Goal: Use online tool/utility: Utilize a website feature to perform a specific function

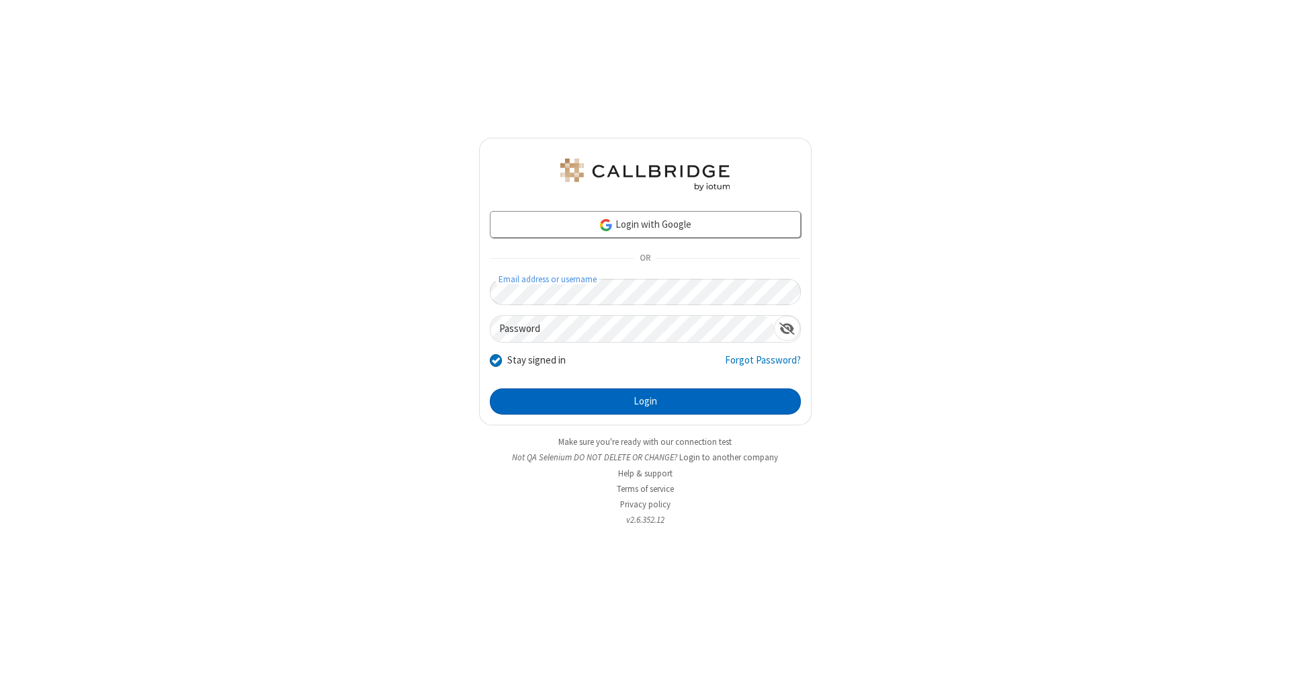
click at [645, 402] on button "Login" at bounding box center [645, 401] width 311 height 27
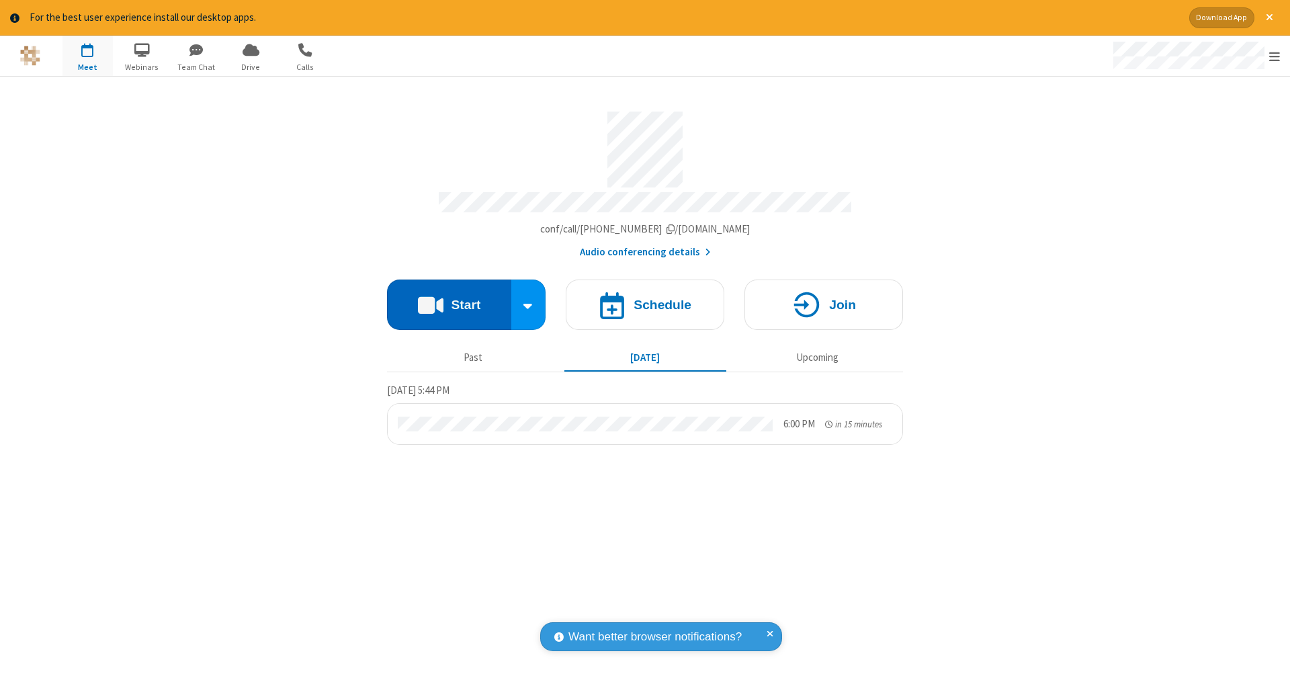
click at [449, 298] on button "Start" at bounding box center [449, 304] width 124 height 50
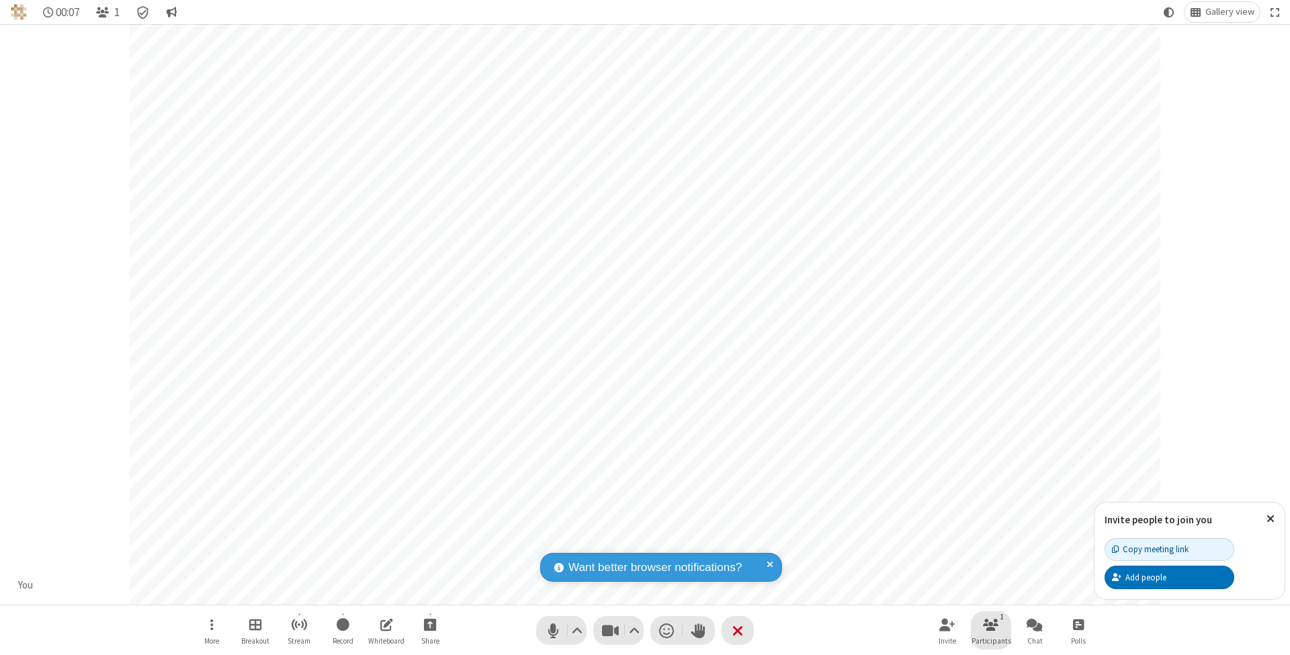
click at [991, 640] on span "Participants" at bounding box center [991, 641] width 40 height 8
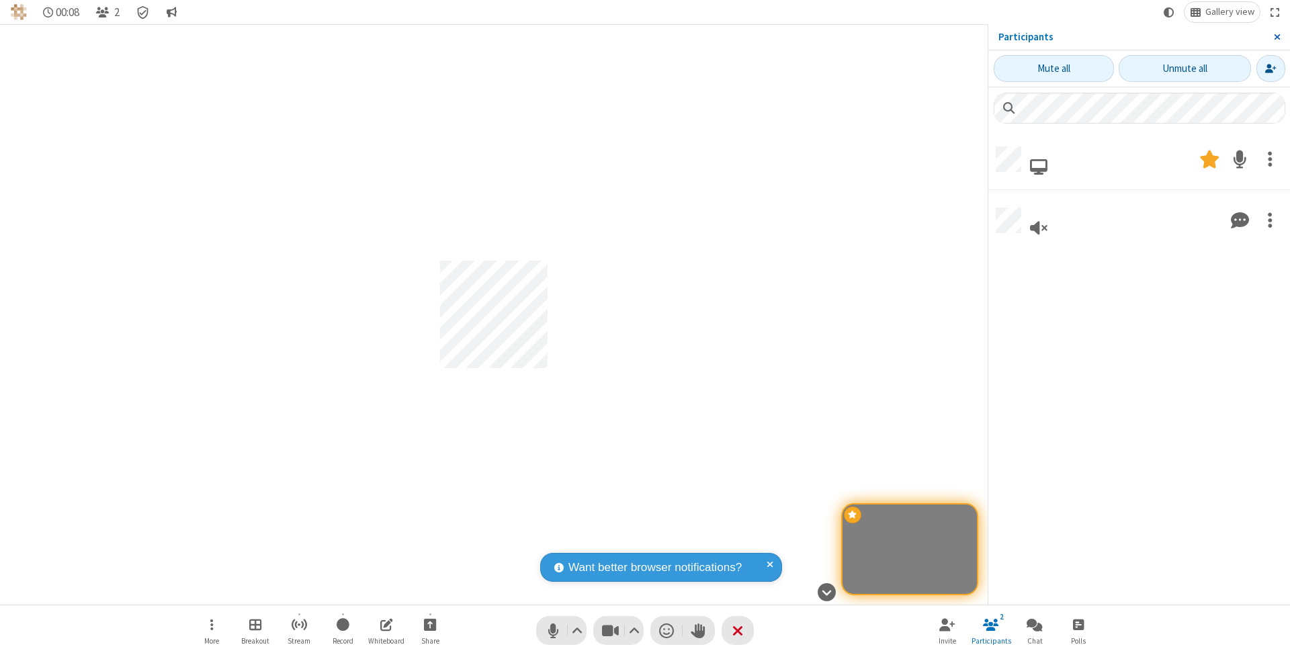
click at [1276, 36] on span "Close sidebar" at bounding box center [1276, 37] width 7 height 11
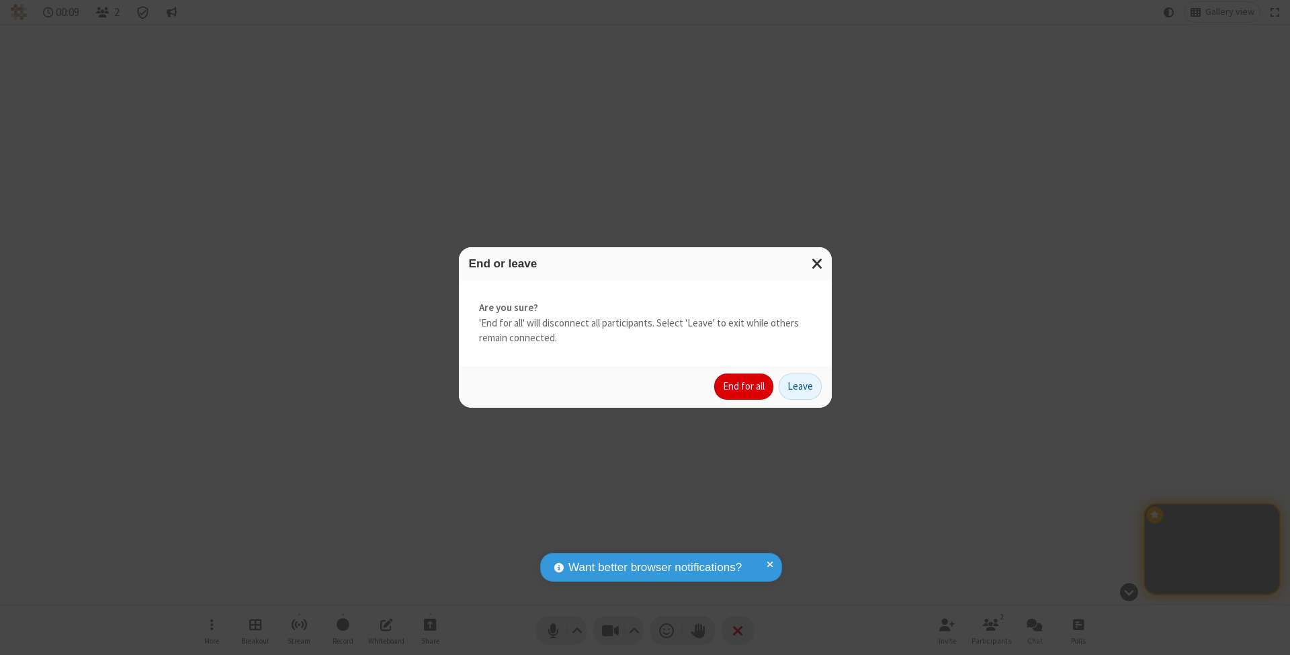
click at [744, 386] on button "End for all" at bounding box center [743, 386] width 59 height 27
